Goal: Task Accomplishment & Management: Complete application form

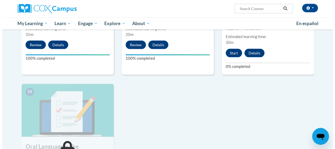
scroll to position [510, 0]
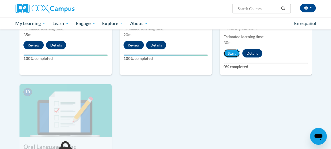
click at [229, 53] on button "Start" at bounding box center [232, 53] width 16 height 8
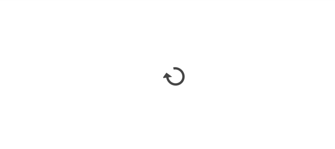
scroll to position [510, 0]
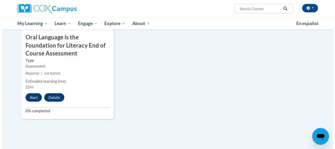
scroll to position [620, 0]
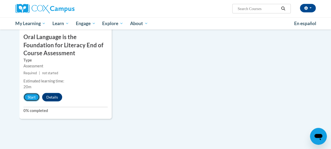
click at [29, 98] on button "Start" at bounding box center [31, 97] width 16 height 8
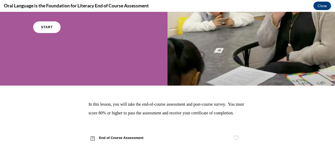
scroll to position [91, 0]
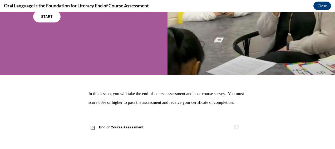
click at [113, 126] on span "End of Course Assessment" at bounding box center [125, 127] width 72 height 15
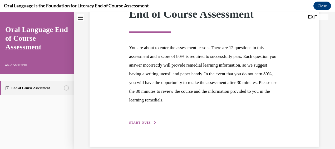
scroll to position [93, 0]
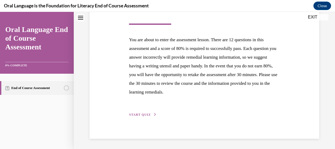
click at [144, 114] on span "START QUIZ" at bounding box center [140, 115] width 22 height 4
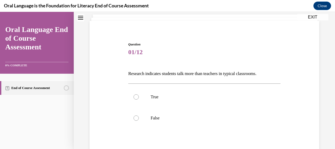
scroll to position [32, 0]
drag, startPoint x: 127, startPoint y: 73, endPoint x: 270, endPoint y: 75, distance: 143.4
click at [270, 75] on div "Question 01/12 Research indicates students talk more than teachers in typical c…" at bounding box center [204, 114] width 155 height 160
click at [137, 119] on div at bounding box center [136, 117] width 5 height 5
click at [137, 119] on input "False" at bounding box center [136, 117] width 5 height 5
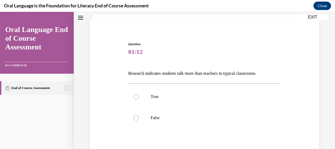
radio input "true"
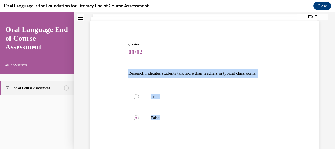
drag, startPoint x: 125, startPoint y: 73, endPoint x: 210, endPoint y: 130, distance: 101.9
click at [210, 130] on div "Question 01/12 Research indicates students talk more than teachers in typical c…" at bounding box center [204, 110] width 233 height 168
copy div "Research indicates students talk more than teachers in typical classrooms.   Tr…"
click at [200, 123] on label "False" at bounding box center [204, 117] width 152 height 21
click at [139, 120] on input "False" at bounding box center [136, 117] width 5 height 5
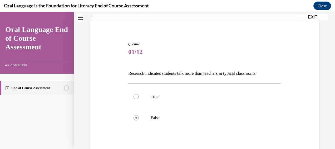
click at [136, 95] on div at bounding box center [136, 96] width 5 height 5
click at [136, 95] on input "True" at bounding box center [136, 96] width 5 height 5
radio input "true"
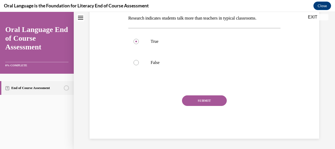
scroll to position [86, 0]
click at [199, 101] on button "SUBMIT" at bounding box center [204, 100] width 45 height 11
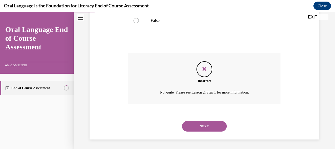
scroll to position [129, 0]
click at [205, 126] on button "NEXT" at bounding box center [204, 125] width 45 height 11
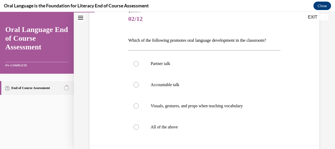
scroll to position [66, 0]
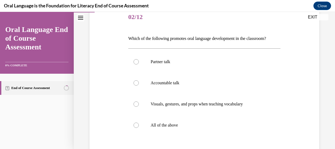
click at [134, 128] on div at bounding box center [136, 124] width 5 height 5
click at [134, 128] on input "All of the above" at bounding box center [136, 124] width 5 height 5
radio input "true"
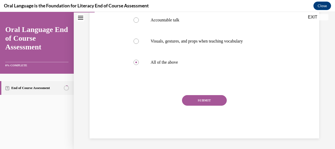
click at [189, 98] on button "SUBMIT" at bounding box center [204, 100] width 45 height 11
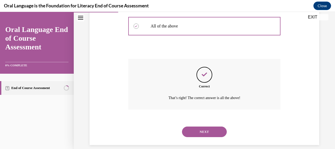
scroll to position [181, 0]
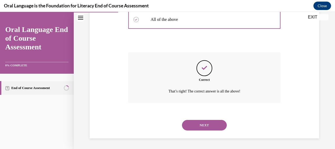
click at [195, 128] on button "NEXT" at bounding box center [204, 125] width 45 height 11
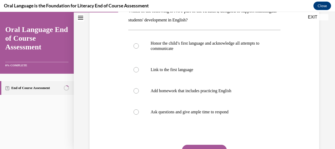
scroll to position [94, 0]
click at [134, 92] on div at bounding box center [136, 90] width 5 height 5
click at [134, 92] on input "Add homework that includes practicing English" at bounding box center [136, 90] width 5 height 5
radio input "true"
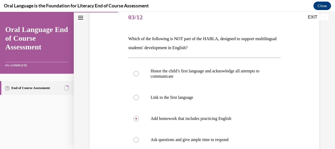
scroll to position [62, 0]
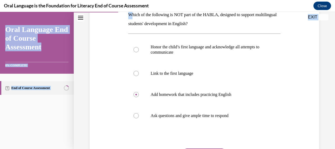
drag, startPoint x: 130, startPoint y: 42, endPoint x: 241, endPoint y: 154, distance: 157.2
click at [241, 148] on html "SKIP TO STEP Audio transcript EXIT Oral Language End of Course Assessment 0% CO…" at bounding box center [167, 80] width 335 height 137
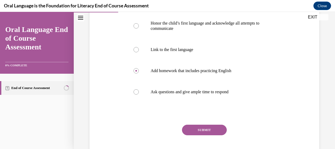
click at [237, 100] on label "Ask questions and give ample time to respond" at bounding box center [204, 91] width 152 height 21
click at [139, 94] on input "Ask questions and give ample time to respond" at bounding box center [136, 91] width 5 height 5
radio input "true"
click at [143, 73] on label "Add homework that includes practicing English" at bounding box center [204, 70] width 152 height 21
click at [139, 73] on input "Add homework that includes practicing English" at bounding box center [136, 70] width 5 height 5
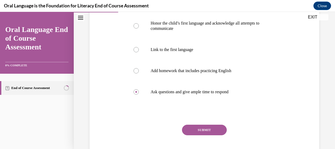
radio input "true"
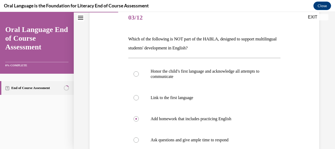
scroll to position [66, 0]
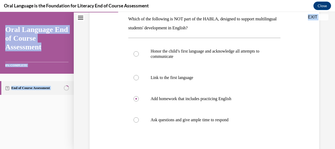
drag, startPoint x: 129, startPoint y: 38, endPoint x: 266, endPoint y: 152, distance: 178.3
click at [266, 148] on html "SKIP TO STEP Audio transcript EXIT Oral Language End of Course Assessment 0% CO…" at bounding box center [167, 80] width 335 height 137
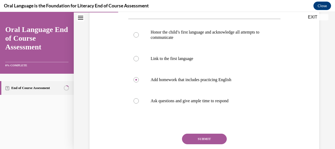
drag, startPoint x: 266, startPoint y: 152, endPoint x: 142, endPoint y: 31, distance: 173.6
drag, startPoint x: 142, startPoint y: 31, endPoint x: 114, endPoint y: 50, distance: 34.1
click at [114, 50] on div "Question 03/12 Which of the following is NOT part of the HABLA, designed to sup…" at bounding box center [204, 65] width 233 height 224
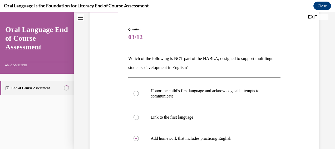
scroll to position [44, 0]
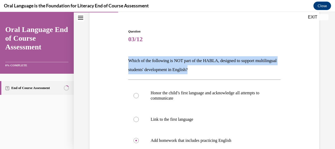
drag, startPoint x: 129, startPoint y: 60, endPoint x: 215, endPoint y: 72, distance: 87.5
click at [215, 72] on p "Which of the following is NOT part of the HABLA, designed to support multilingu…" at bounding box center [204, 65] width 152 height 18
copy p "Which of the following is NOT part of the HABLA, designed to support multilingu…"
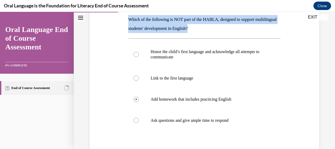
scroll to position [89, 0]
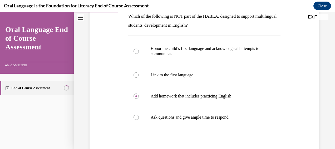
click at [279, 74] on div "Question 03/12 Which of the following is NOT part of the HABLA, designed to sup…" at bounding box center [204, 81] width 233 height 224
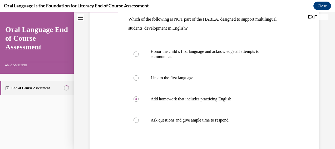
scroll to position [85, 0]
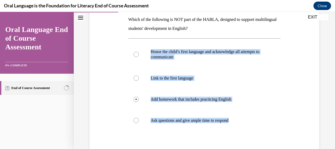
drag, startPoint x: 147, startPoint y: 49, endPoint x: 242, endPoint y: 122, distance: 120.5
click at [242, 122] on div "Honor the child’s first language and acknowledge all attempts to communicate  L…" at bounding box center [204, 86] width 152 height 90
copy div "Honor the child’s first language and acknowledge all attempts to communicate  L…"
click at [98, 109] on div "Question 03/12 Which of the following is NOT part of the HABLA, designed to sup…" at bounding box center [204, 84] width 233 height 224
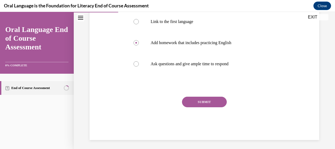
scroll to position [143, 0]
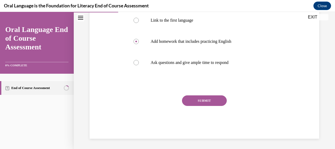
click at [195, 101] on button "SUBMIT" at bounding box center [204, 100] width 45 height 11
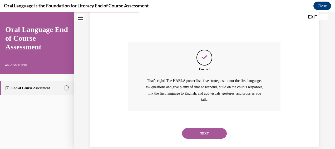
scroll to position [205, 0]
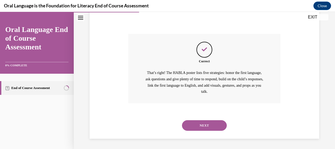
click at [203, 126] on button "NEXT" at bounding box center [204, 125] width 45 height 11
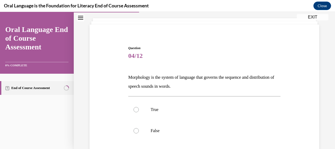
scroll to position [36, 0]
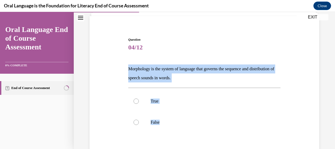
drag, startPoint x: 129, startPoint y: 68, endPoint x: 227, endPoint y: 121, distance: 112.1
click at [227, 121] on div "Question 04/12 Morphology is the system of language that governs the sequence a…" at bounding box center [204, 117] width 152 height 161
copy div "Morphology is the system of language that governs the sequence and distribution…"
click at [136, 121] on div at bounding box center [136, 121] width 5 height 5
click at [136, 121] on input "False" at bounding box center [136, 121] width 5 height 5
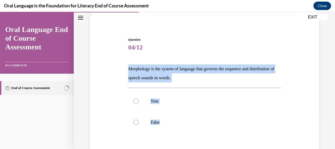
radio input "true"
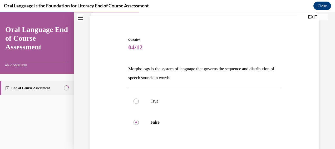
click at [292, 96] on div "Question 04/12 Morphology is the system of language that governs the sequence a…" at bounding box center [204, 109] width 233 height 177
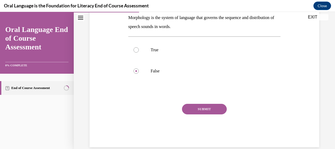
scroll to position [96, 0]
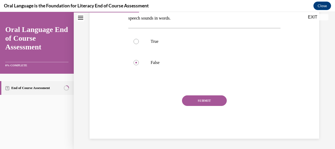
click at [204, 97] on button "SUBMIT" at bounding box center [204, 100] width 45 height 11
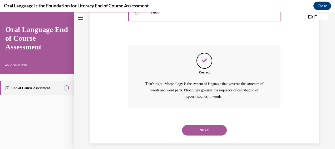
scroll to position [151, 0]
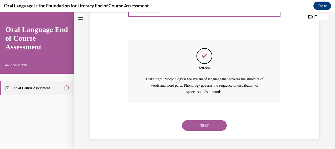
click at [207, 125] on button "NEXT" at bounding box center [204, 125] width 45 height 11
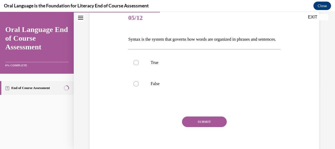
scroll to position [66, 0]
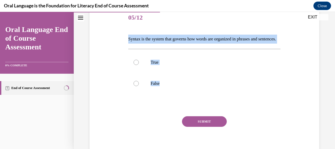
drag, startPoint x: 127, startPoint y: 38, endPoint x: 174, endPoint y: 88, distance: 68.4
click at [174, 88] on div "Question 05/12 Syntax is the system that governs how words are organized in phr…" at bounding box center [204, 79] width 155 height 160
copy div "Syntax is the system that governs how words are organized in phrases and senten…"
click at [137, 65] on div at bounding box center [136, 62] width 5 height 5
click at [137, 65] on input "True" at bounding box center [136, 62] width 5 height 5
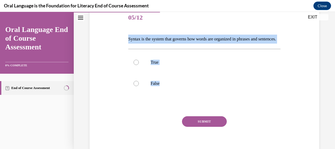
radio input "true"
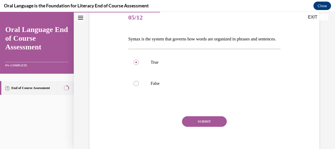
click at [205, 127] on button "SUBMIT" at bounding box center [204, 121] width 45 height 11
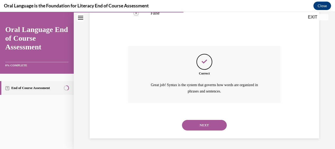
scroll to position [144, 0]
click at [199, 129] on button "NEXT" at bounding box center [204, 125] width 45 height 11
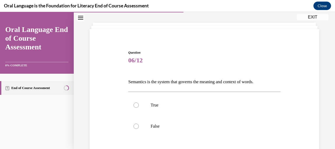
scroll to position [24, 0]
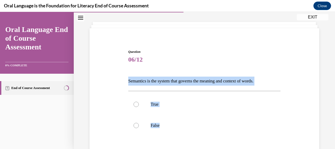
drag, startPoint x: 127, startPoint y: 80, endPoint x: 262, endPoint y: 120, distance: 140.1
click at [262, 120] on div "Question 06/12 Semantics is the system that governs the meaning and context of …" at bounding box center [204, 121] width 155 height 160
copy div "Semantics is the system that governs the meaning and context of words.  True Fa…"
click at [139, 103] on label "True" at bounding box center [204, 104] width 152 height 21
click at [139, 103] on input "True" at bounding box center [136, 104] width 5 height 5
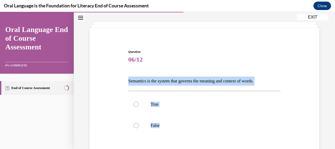
radio input "true"
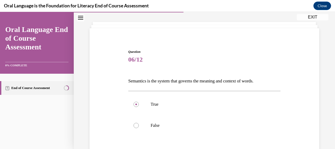
click at [232, 122] on label "False" at bounding box center [204, 125] width 152 height 21
click at [139, 123] on input "False" at bounding box center [136, 125] width 5 height 5
radio input "true"
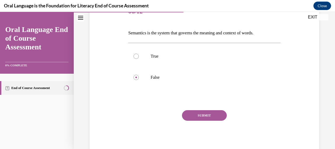
scroll to position [74, 0]
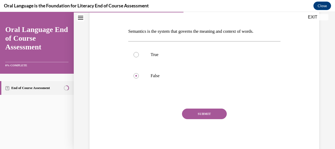
click at [138, 55] on div at bounding box center [136, 54] width 5 height 5
click at [138, 55] on input "True" at bounding box center [136, 54] width 5 height 5
radio input "true"
click at [193, 115] on button "SUBMIT" at bounding box center [204, 113] width 45 height 11
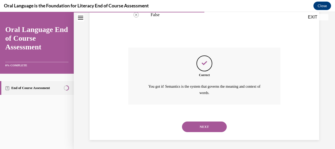
scroll to position [136, 0]
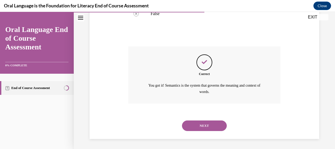
click at [198, 123] on button "NEXT" at bounding box center [204, 125] width 45 height 11
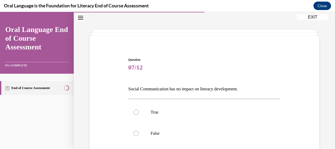
scroll to position [16, 0]
click at [138, 133] on div at bounding box center [136, 132] width 5 height 5
click at [138, 133] on input "False" at bounding box center [136, 132] width 5 height 5
radio input "true"
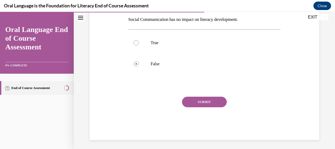
click at [210, 103] on button "SUBMIT" at bounding box center [204, 101] width 45 height 11
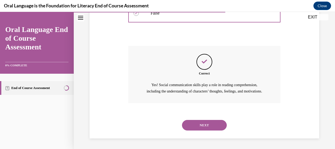
scroll to position [142, 0]
click at [206, 124] on button "NEXT" at bounding box center [204, 125] width 45 height 11
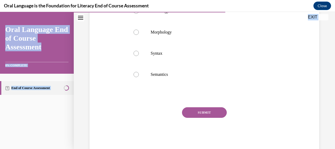
scroll to position [147, 0]
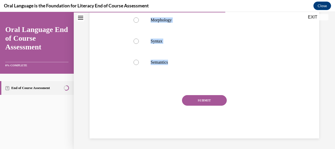
drag, startPoint x: 128, startPoint y: 70, endPoint x: 174, endPoint y: 70, distance: 46.4
click at [174, 70] on div "Question 08/12 Mrs. Coleman is planning a small group to introduce the short /ŏ…" at bounding box center [204, 36] width 152 height 203
copy div "Mrs. Coleman is planning a small group to introduce the short /ŏ/ sound to her …"
click at [240, 50] on label "Syntax" at bounding box center [204, 41] width 152 height 21
click at [139, 44] on input "Syntax" at bounding box center [136, 40] width 5 height 5
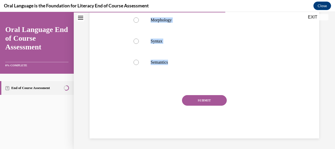
radio input "true"
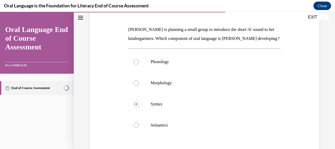
scroll to position [75, 0]
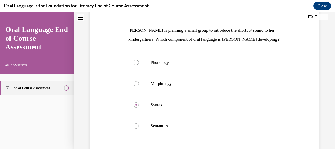
click at [139, 71] on label "Phonology" at bounding box center [204, 62] width 152 height 21
click at [139, 65] on input "Phonology" at bounding box center [136, 62] width 5 height 5
radio input "true"
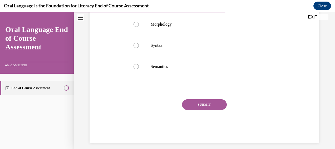
click at [208, 110] on button "SUBMIT" at bounding box center [204, 104] width 45 height 11
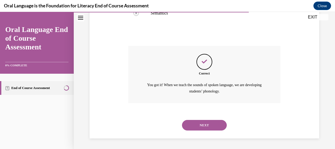
scroll to position [196, 0]
click at [204, 127] on button "NEXT" at bounding box center [204, 125] width 45 height 11
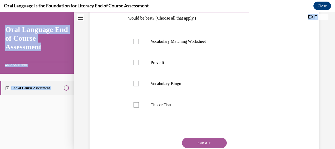
scroll to position [147, 0]
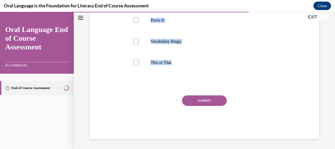
drag, startPoint x: 131, startPoint y: 105, endPoint x: 175, endPoint y: 67, distance: 58.7
click at [175, 67] on div "Question 09/12 Mrs. Butler wants to design an activity that will encourage her …" at bounding box center [204, 32] width 152 height 212
copy div "rs. Butler wants to design an activity that will encourage her students to use …"
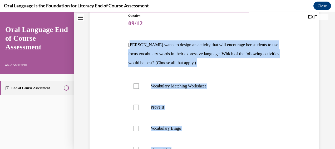
scroll to position [60, 0]
click at [93, 91] on div "Question 09/12 Mrs. Butler wants to design an activity that will encourage her …" at bounding box center [204, 112] width 233 height 228
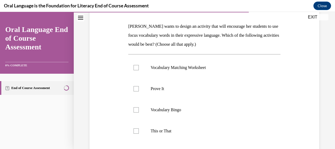
scroll to position [80, 0]
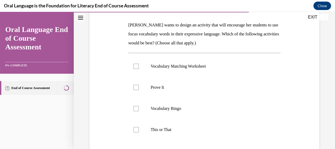
click at [138, 127] on label "This or That" at bounding box center [204, 129] width 152 height 21
click at [138, 127] on input "This or That" at bounding box center [136, 129] width 5 height 5
checkbox input "true"
click at [137, 86] on div at bounding box center [136, 87] width 5 height 5
click at [137, 86] on input "Prove It" at bounding box center [136, 87] width 5 height 5
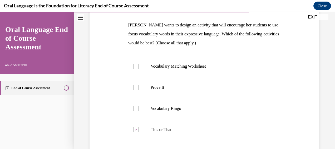
checkbox input "true"
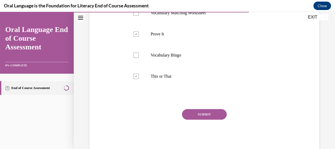
click at [212, 112] on button "SUBMIT" at bounding box center [204, 114] width 45 height 11
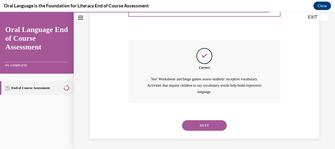
scroll to position [201, 0]
click at [209, 125] on button "NEXT" at bounding box center [204, 125] width 45 height 11
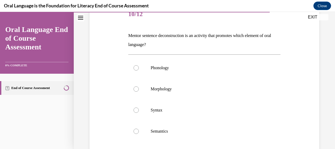
scroll to position [70, 0]
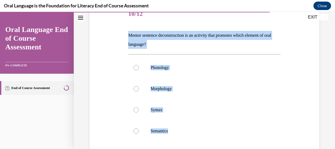
drag, startPoint x: 128, startPoint y: 33, endPoint x: 200, endPoint y: 128, distance: 119.6
click at [200, 128] on div "Question 10/12 Mentor sentence deconstruction is an activity that promotes whic…" at bounding box center [204, 105] width 152 height 203
copy div "Mentor sentence deconstruction is an activity that promotes which element of or…"
click at [138, 109] on div at bounding box center [136, 109] width 5 height 5
click at [138, 109] on input "Syntax" at bounding box center [136, 109] width 5 height 5
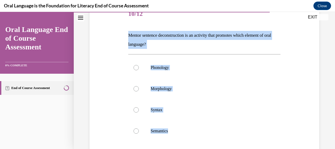
radio input "true"
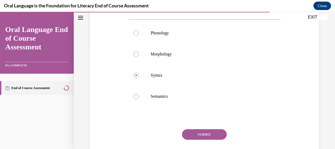
scroll to position [104, 0]
click at [217, 134] on button "SUBMIT" at bounding box center [204, 134] width 45 height 11
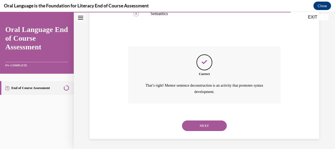
scroll to position [187, 0]
click at [210, 124] on button "NEXT" at bounding box center [204, 125] width 45 height 11
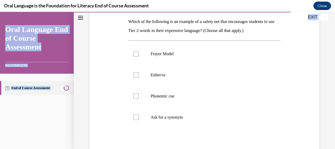
scroll to position [138, 0]
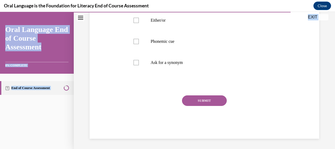
drag, startPoint x: 129, startPoint y: 105, endPoint x: 196, endPoint y: 71, distance: 75.0
click at [196, 71] on div "Question 11/12 Which of the following is an example of a safety net that encour…" at bounding box center [204, 36] width 152 height 203
copy div "Which of the following is an example of a safety net that encourages students t…"
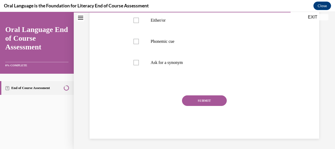
click at [129, 85] on div at bounding box center [204, 84] width 152 height 6
click at [137, 52] on label "Ask for a synonym" at bounding box center [204, 62] width 152 height 21
click at [137, 60] on input "Ask for a synonym" at bounding box center [136, 62] width 5 height 5
click at [136, 63] on icon at bounding box center [136, 63] width 2 height 2
click at [136, 63] on input "Ask for a synonym" at bounding box center [136, 62] width 5 height 5
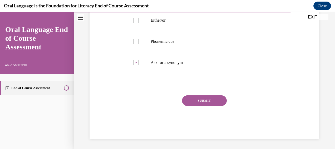
checkbox input "false"
click at [135, 21] on div at bounding box center [136, 20] width 5 height 5
click at [135, 21] on input "Either/or" at bounding box center [136, 20] width 5 height 5
checkbox input "true"
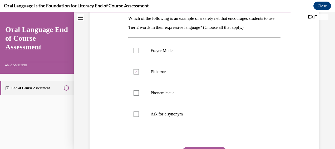
scroll to position [85, 0]
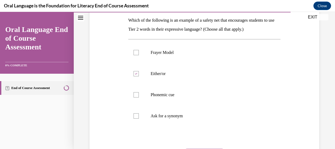
click at [135, 116] on div at bounding box center [136, 115] width 5 height 5
click at [135, 116] on input "Ask for a synonym" at bounding box center [136, 115] width 5 height 5
checkbox input "true"
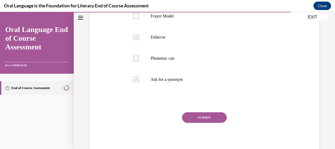
scroll to position [122, 0]
click at [201, 119] on button "SUBMIT" at bounding box center [204, 117] width 45 height 11
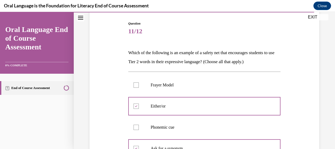
scroll to position [52, 0]
click at [136, 86] on div at bounding box center [136, 84] width 5 height 5
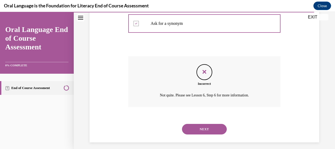
scroll to position [181, 0]
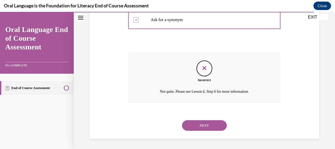
click at [210, 126] on button "NEXT" at bounding box center [204, 125] width 45 height 11
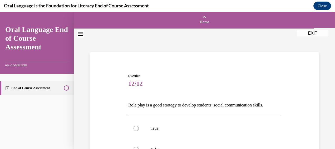
drag, startPoint x: 126, startPoint y: 103, endPoint x: 297, endPoint y: 109, distance: 171.2
click at [297, 109] on div "Question 12/12 Role play is a good strategy to develop students’ social communi…" at bounding box center [204, 141] width 233 height 168
click at [136, 126] on div at bounding box center [136, 127] width 5 height 5
click at [136, 126] on input "True" at bounding box center [136, 127] width 5 height 5
radio input "true"
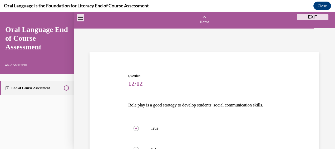
scroll to position [87, 0]
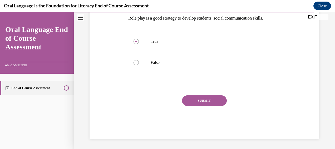
click at [214, 102] on button "SUBMIT" at bounding box center [204, 100] width 45 height 11
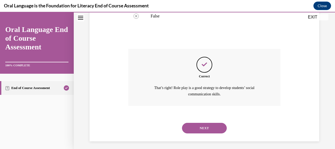
scroll to position [136, 0]
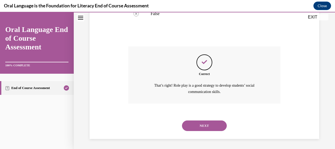
click at [207, 124] on button "NEXT" at bounding box center [204, 125] width 45 height 11
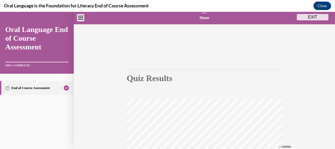
scroll to position [0, 0]
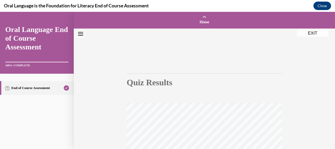
click at [315, 34] on button "EXIT" at bounding box center [313, 33] width 32 height 6
